Goal: Information Seeking & Learning: Learn about a topic

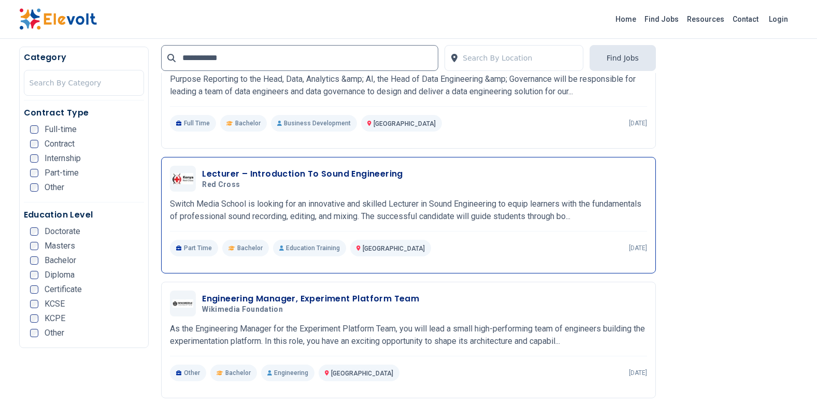
scroll to position [570, 0]
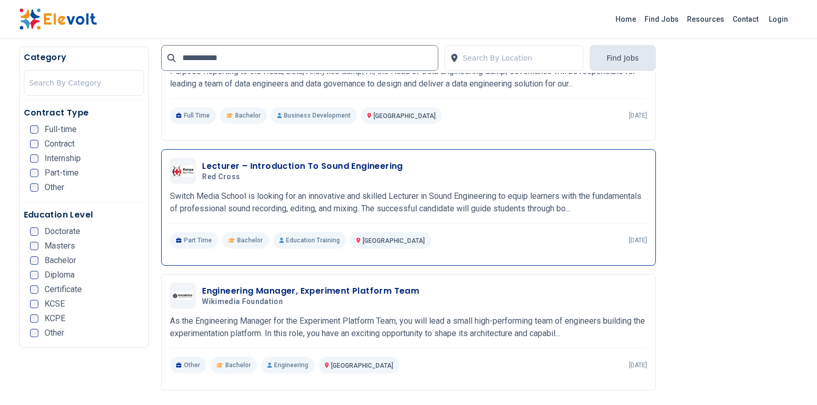
click at [320, 166] on h3 "Lecturer – Introduction To Sound Engineering" at bounding box center [302, 166] width 201 height 12
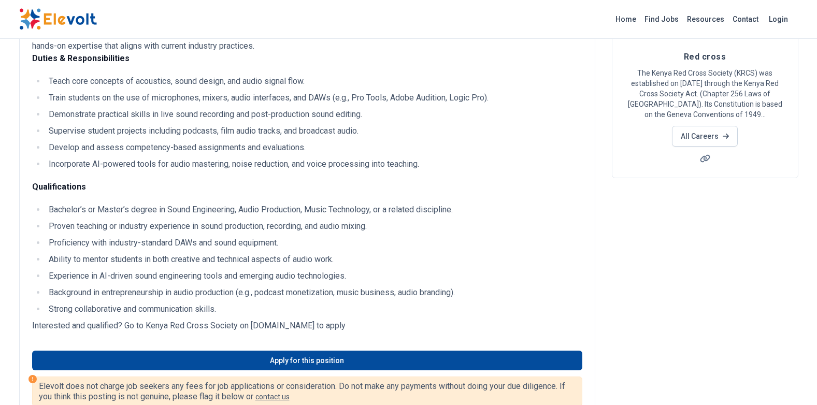
scroll to position [104, 0]
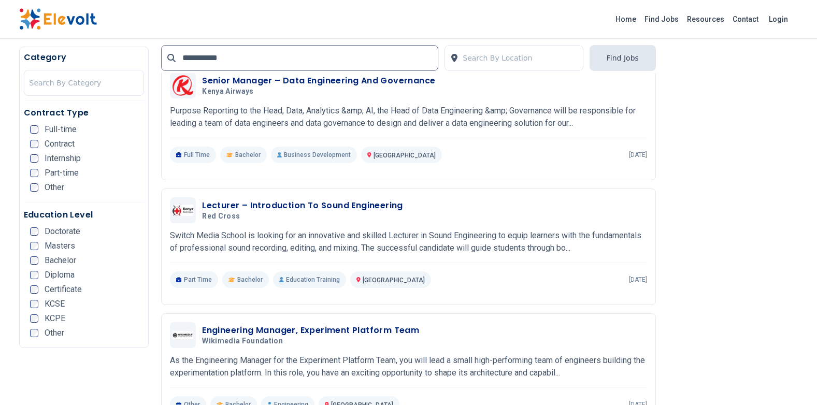
scroll to position [622, 0]
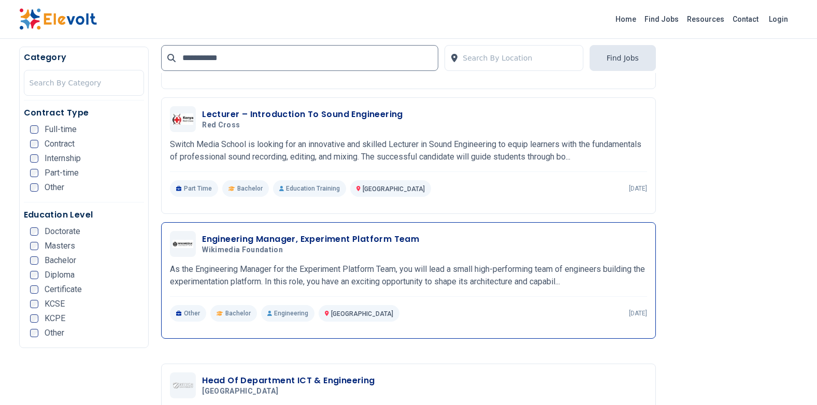
click at [314, 235] on h3 "Engineering Manager, Experiment Platform Team" at bounding box center [310, 239] width 217 height 12
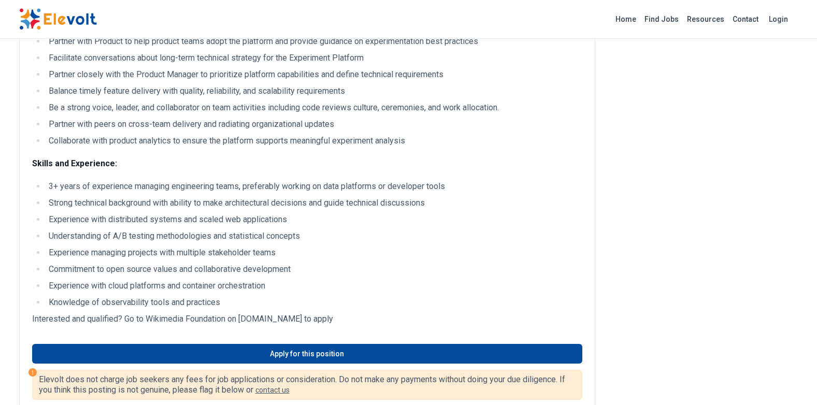
scroll to position [363, 0]
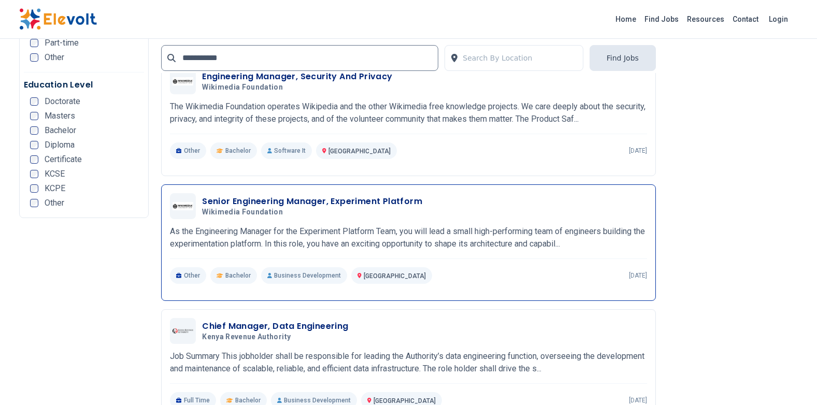
scroll to position [1088, 0]
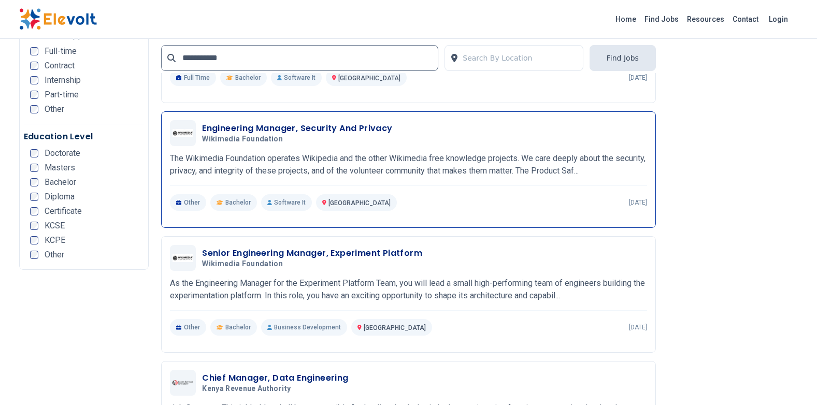
click at [344, 131] on h3 "Engineering Manager, Security And Privacy" at bounding box center [297, 128] width 190 height 12
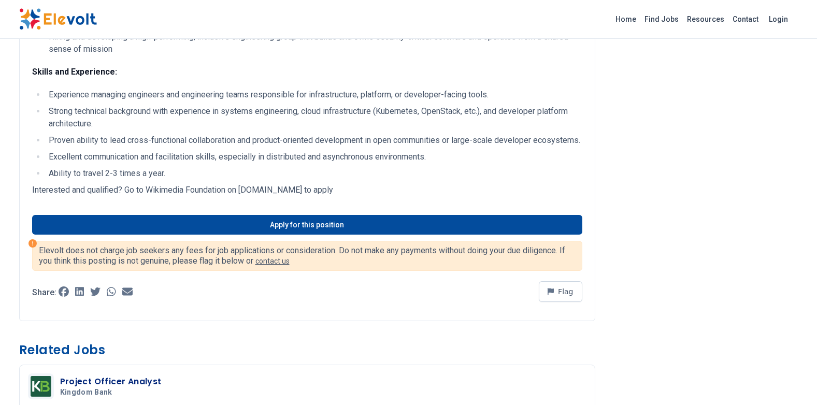
scroll to position [311, 0]
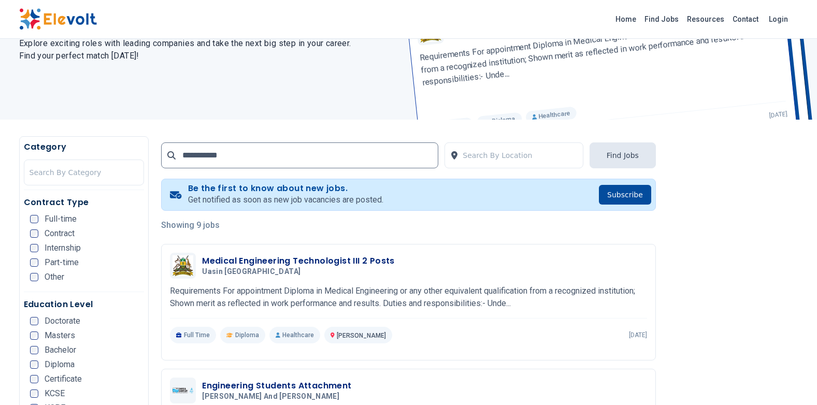
scroll to position [100, 0]
